Goal: Check status

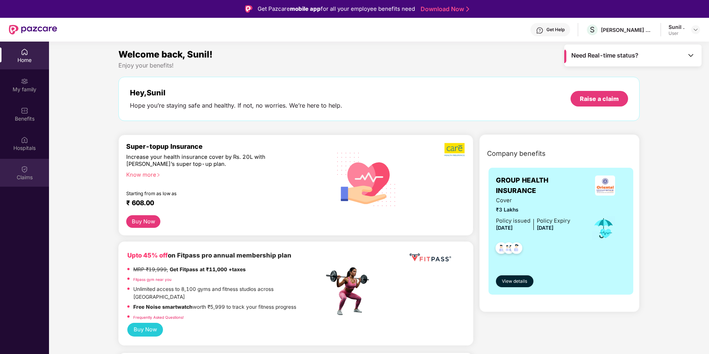
click at [26, 176] on div "Claims" at bounding box center [24, 177] width 49 height 7
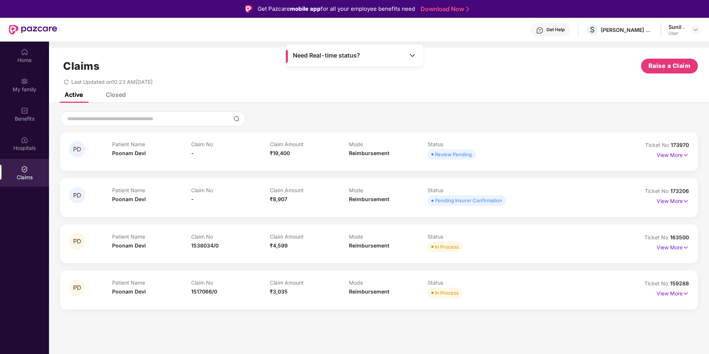
click at [112, 96] on div "Closed" at bounding box center [116, 94] width 20 height 7
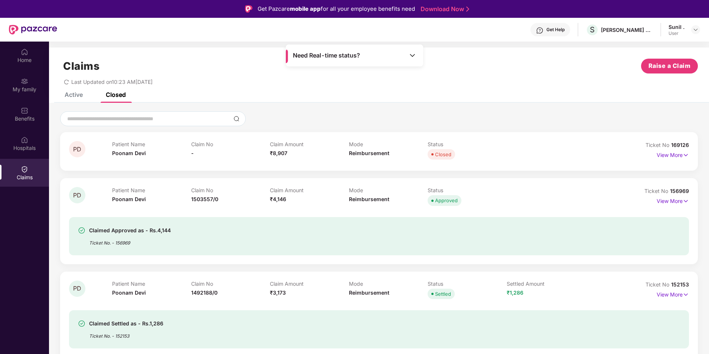
click at [75, 98] on div "Active" at bounding box center [74, 94] width 18 height 7
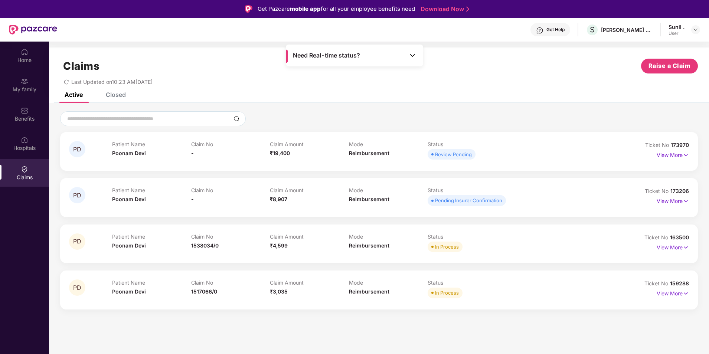
click at [676, 292] on p "View More" at bounding box center [672, 293] width 32 height 10
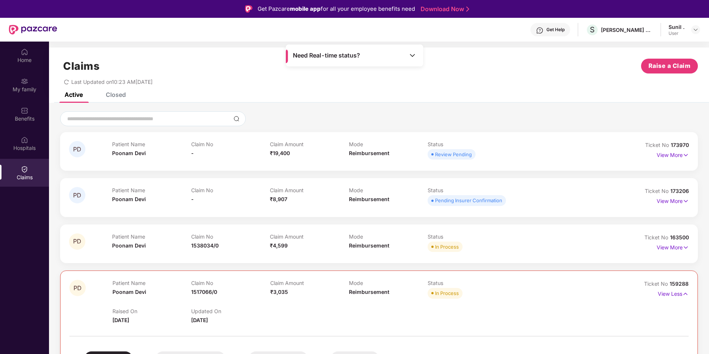
click at [666, 240] on div "Ticket No 163500" at bounding box center [666, 237] width 45 height 8
click at [663, 248] on p "View More" at bounding box center [672, 247] width 32 height 10
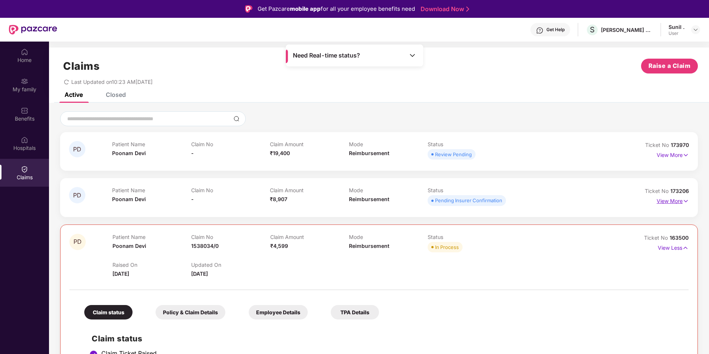
click at [675, 201] on p "View More" at bounding box center [672, 200] width 32 height 10
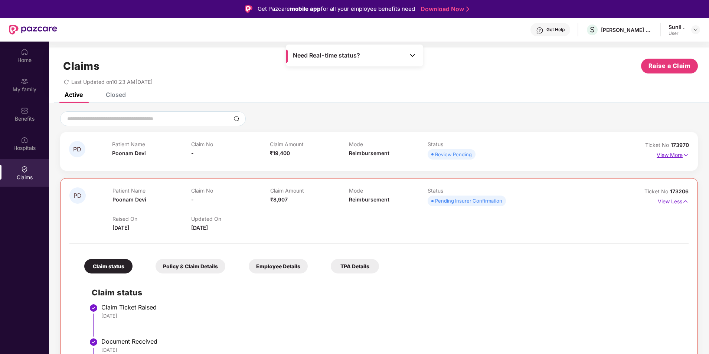
click at [669, 154] on p "View More" at bounding box center [672, 154] width 32 height 10
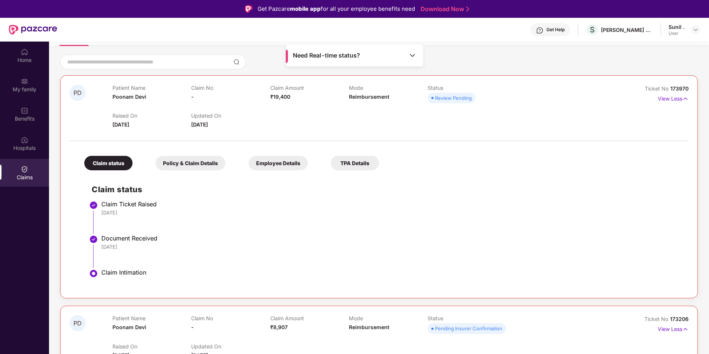
scroll to position [37, 0]
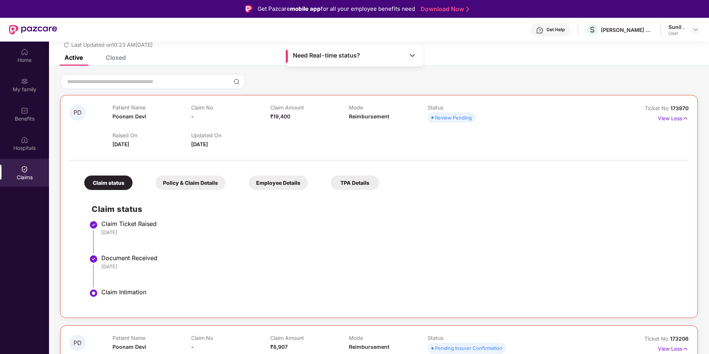
click at [117, 58] on div "Closed" at bounding box center [116, 57] width 20 height 7
